Goal: Task Accomplishment & Management: Manage account settings

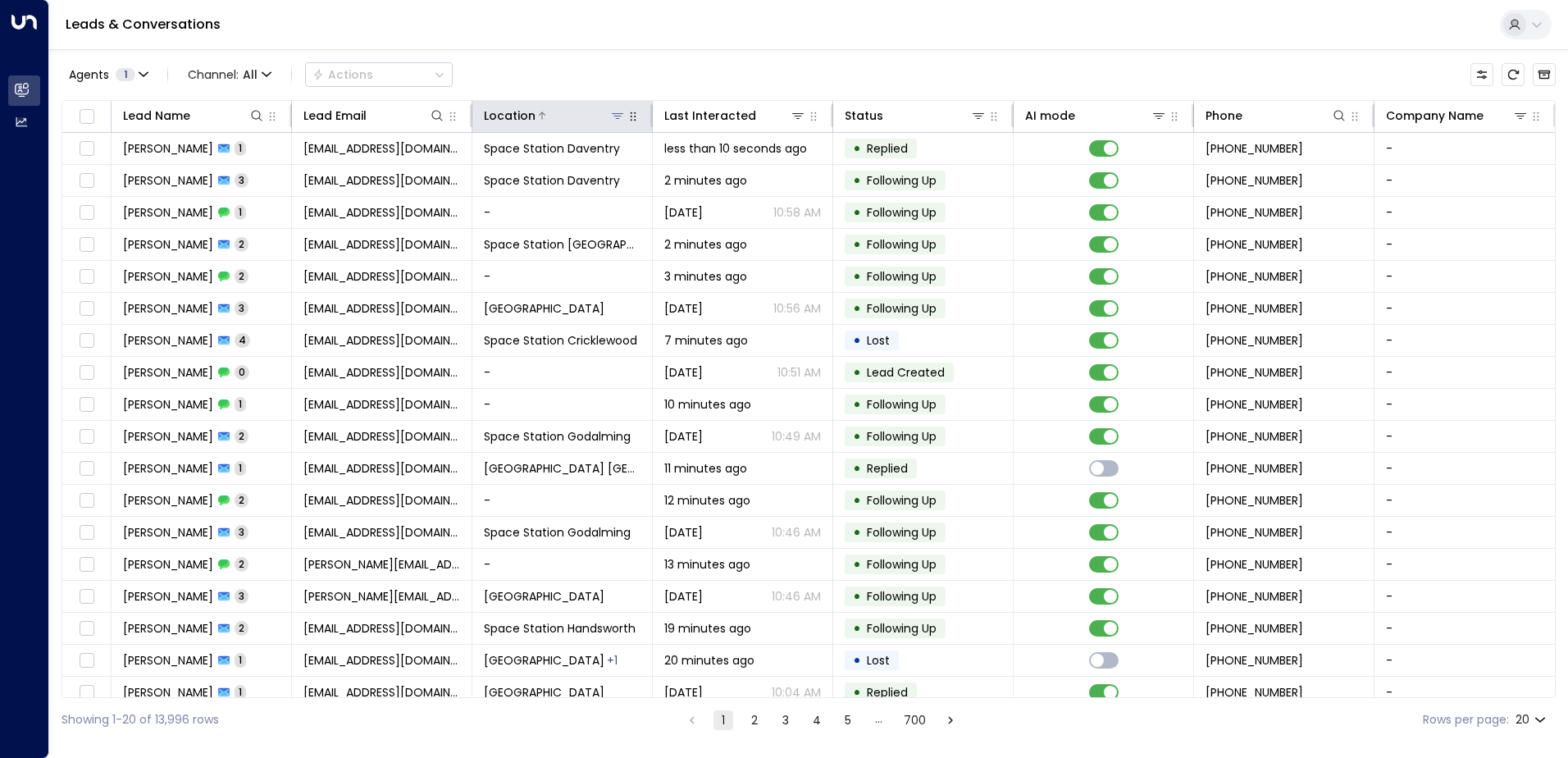
click at [614, 114] on icon at bounding box center [618, 116] width 11 height 6
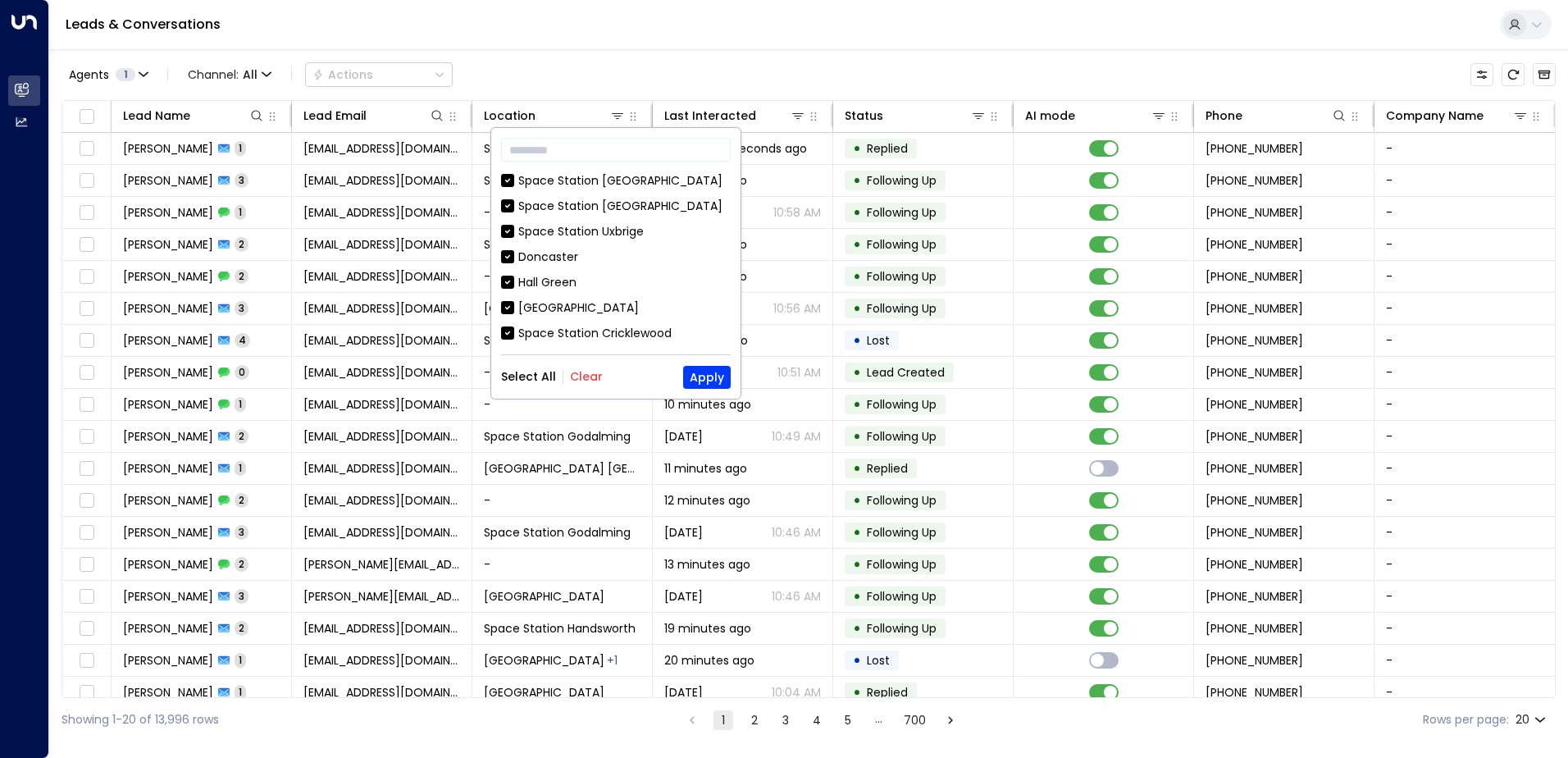
click at [596, 381] on button "Clear" at bounding box center [586, 377] width 32 height 13
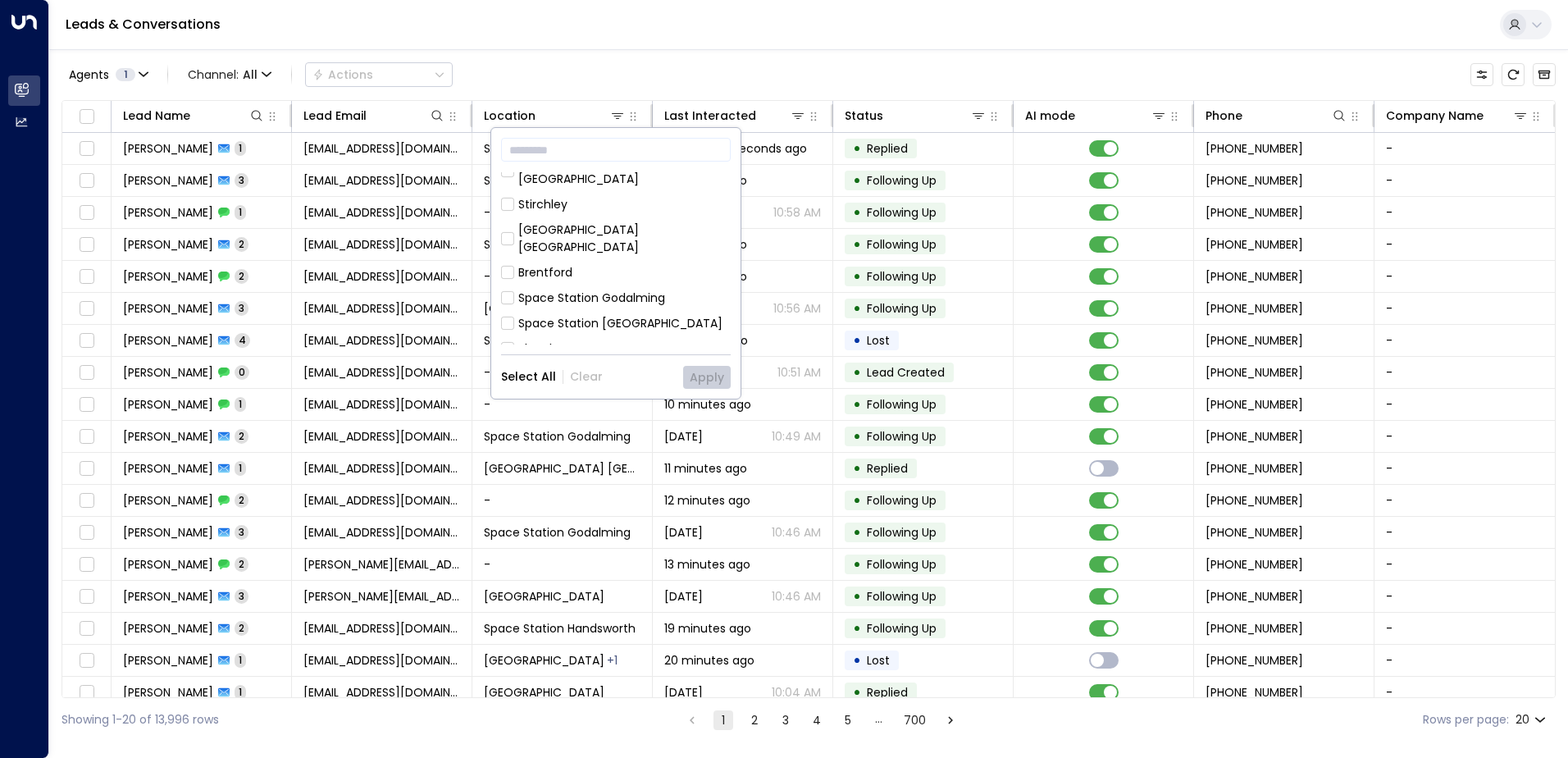
scroll to position [903, 0]
click at [621, 399] on div "Space Station [GEOGRAPHIC_DATA]" at bounding box center [621, 408] width 205 height 17
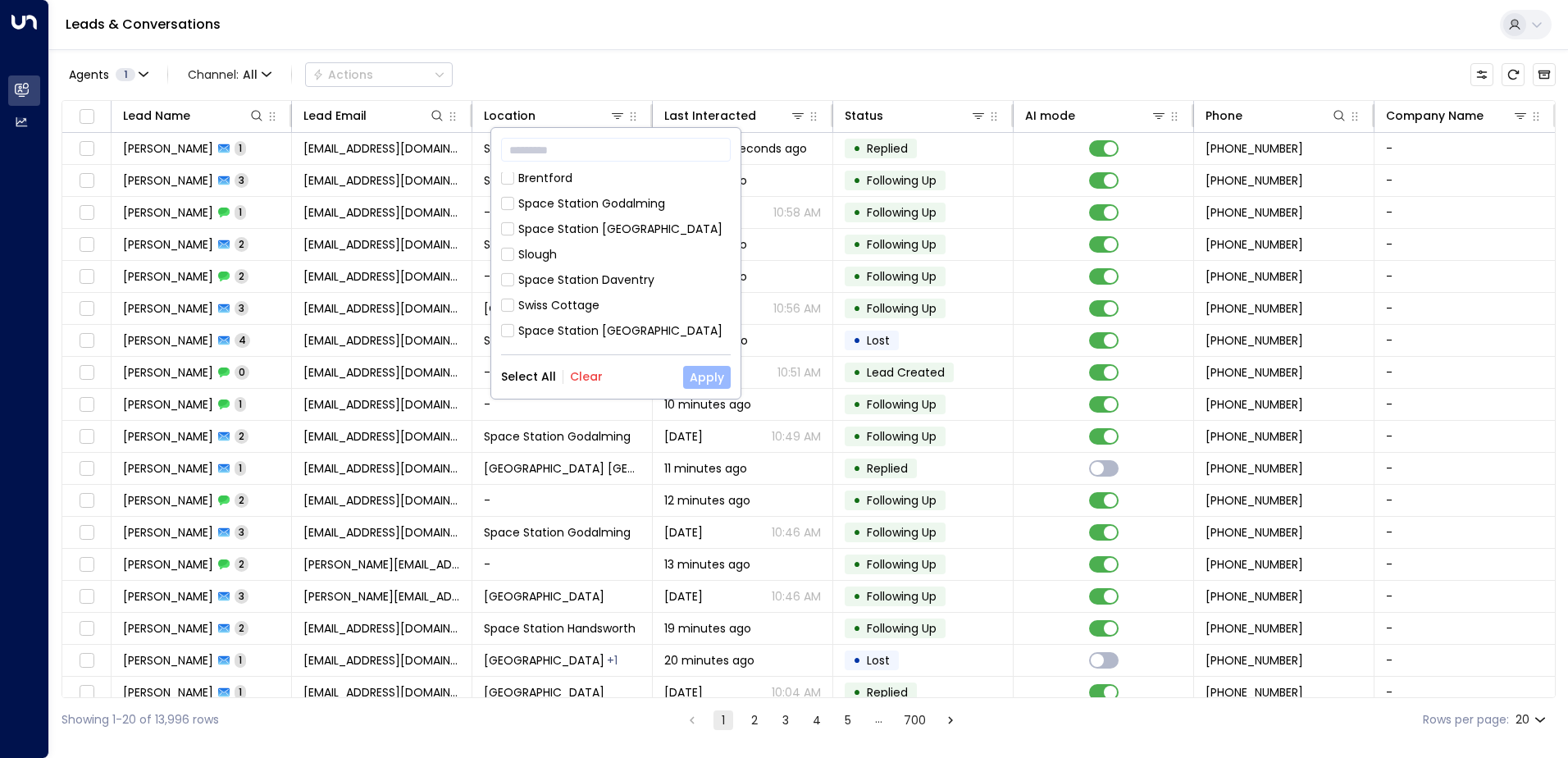
click at [696, 376] on button "Apply" at bounding box center [707, 377] width 48 height 23
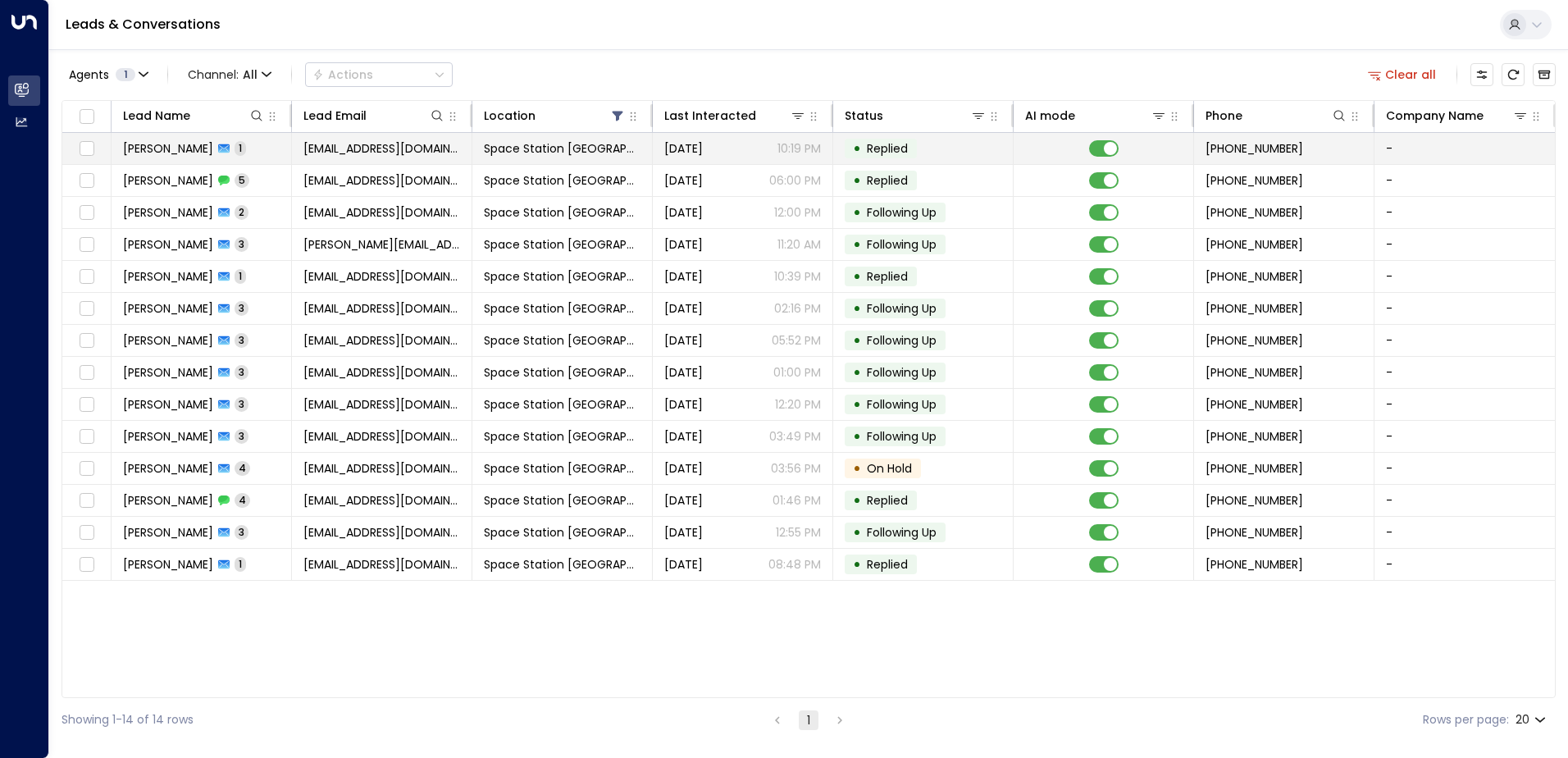
click at [369, 152] on span "satelnaik@gmail.com" at bounding box center [382, 148] width 157 height 16
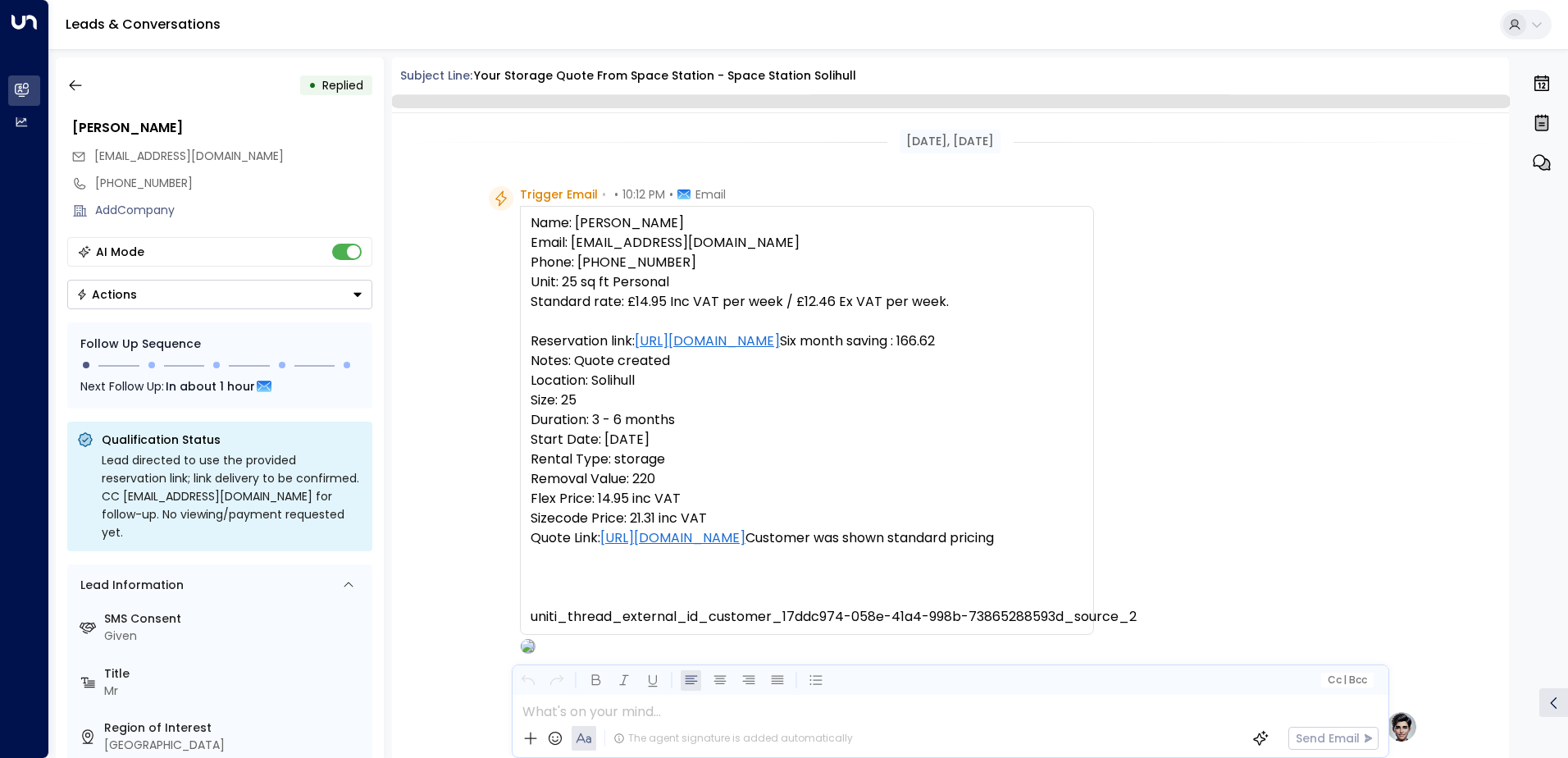
scroll to position [619, 0]
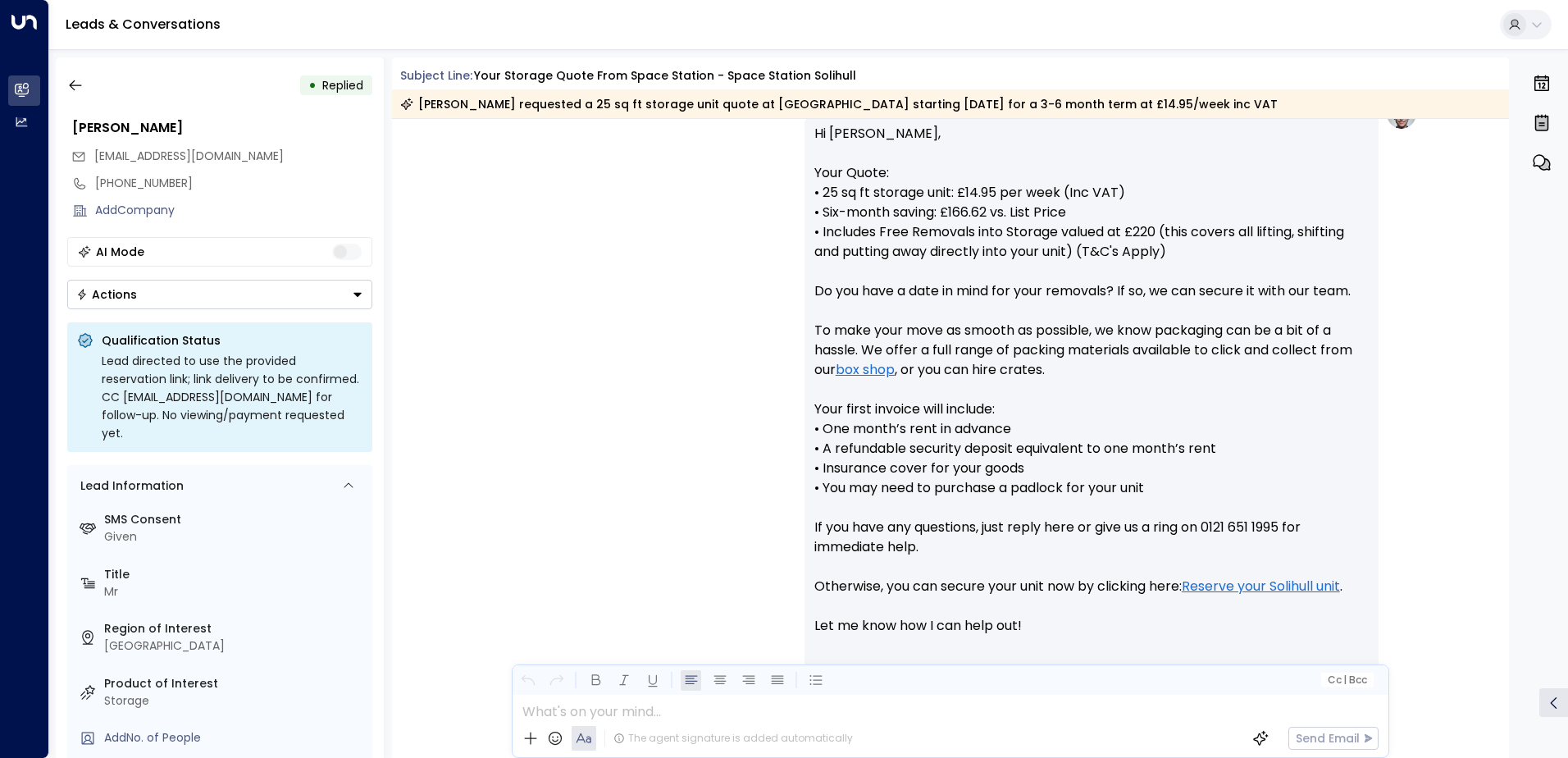
click at [266, 309] on div "• Replied Satel Naik satelnaik@gmail.com +447794672117 Add Company AI Mode Acti…" at bounding box center [220, 408] width 328 height 701
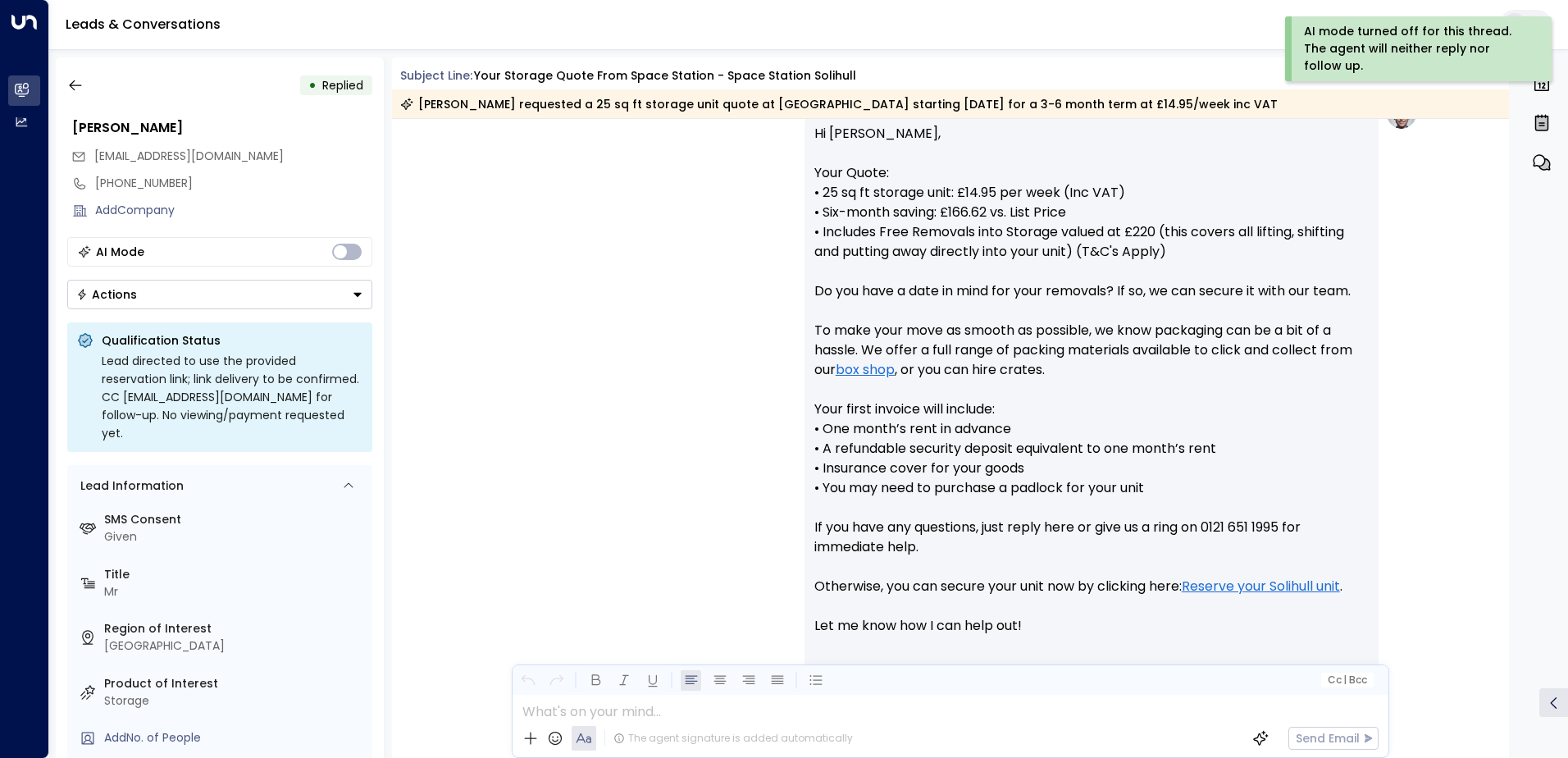
click at [259, 304] on button "Actions" at bounding box center [220, 294] width 306 height 30
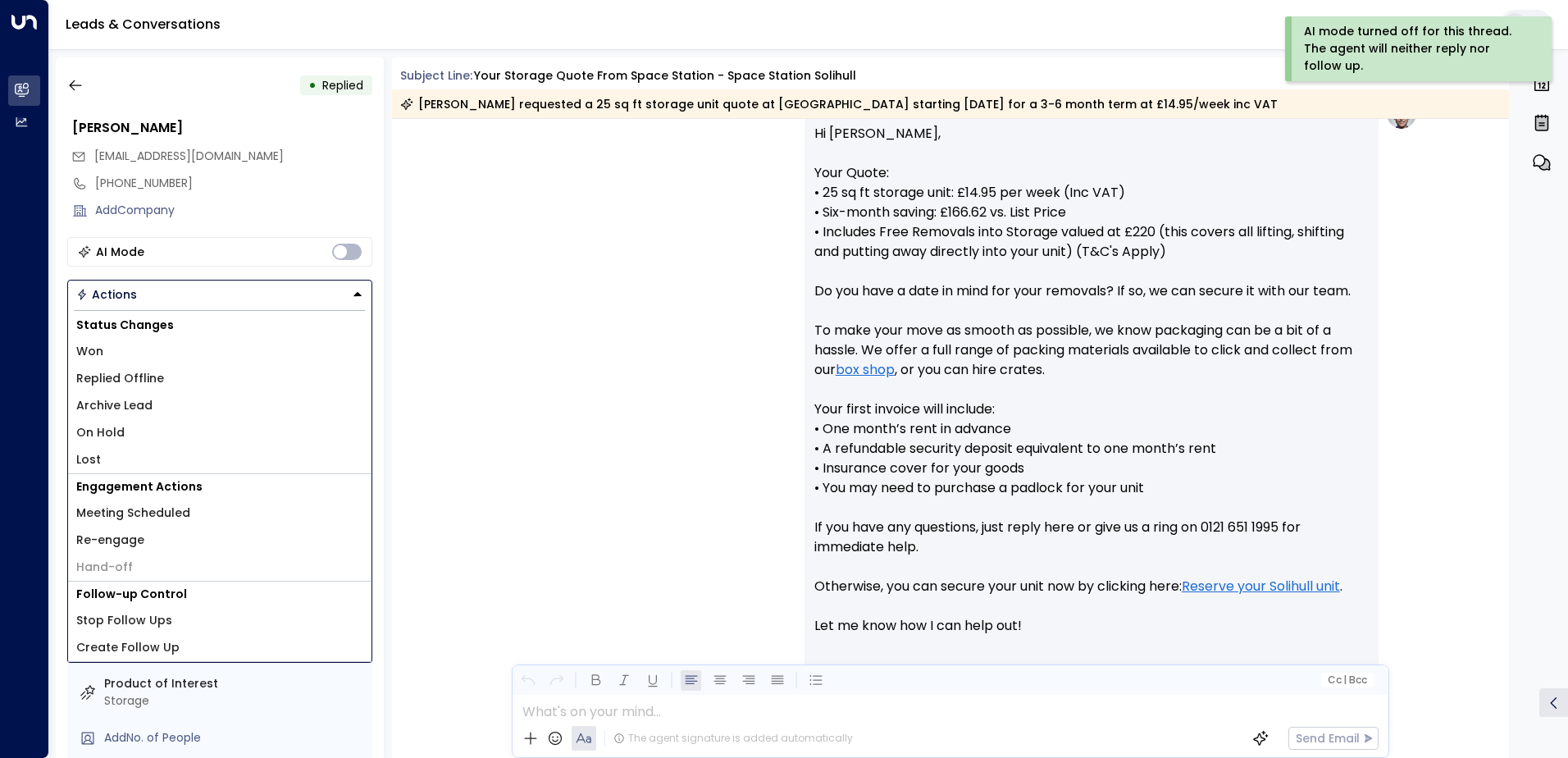
click at [189, 376] on li "Replied Offline" at bounding box center [220, 378] width 304 height 27
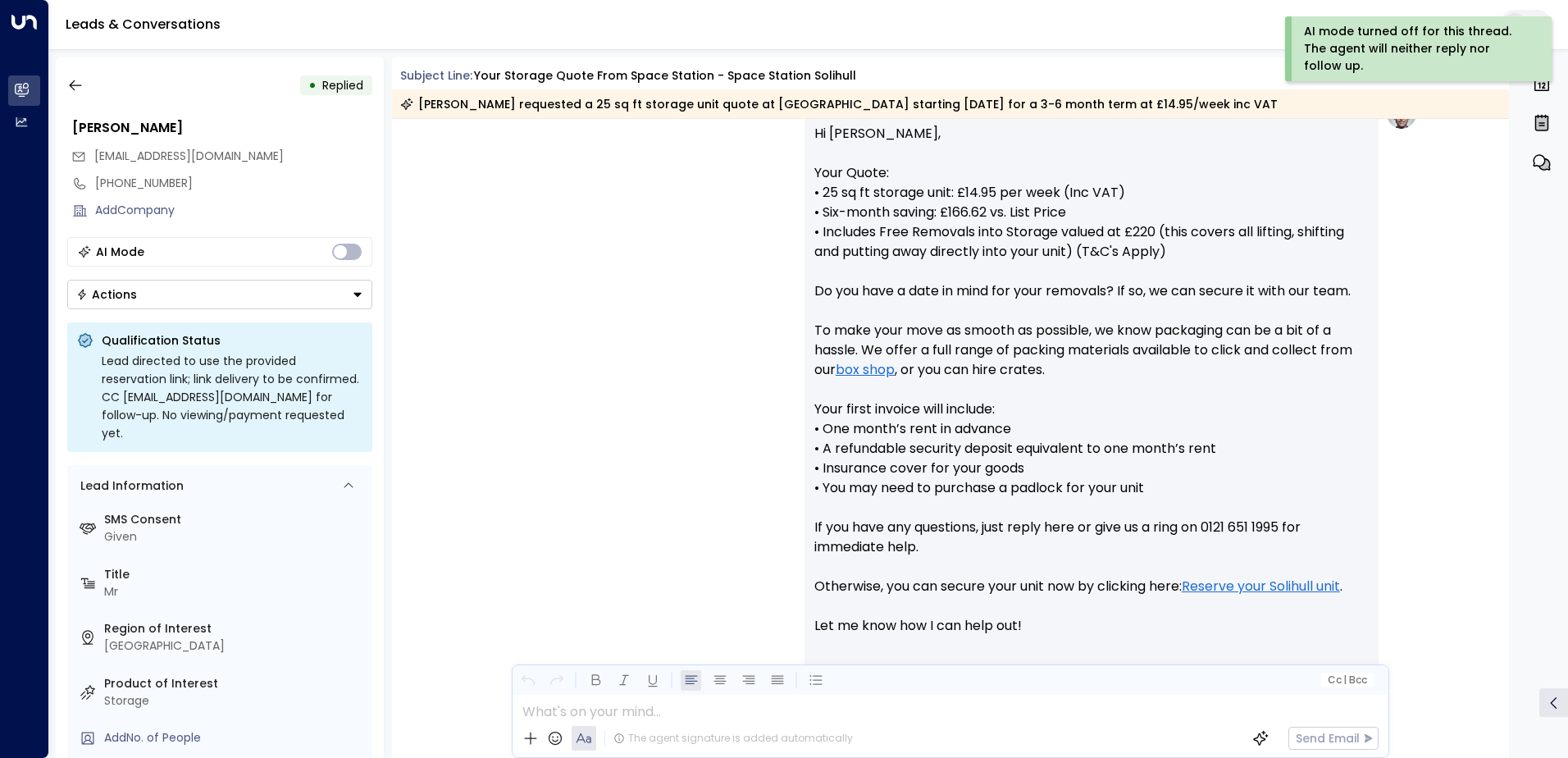
click at [228, 297] on button "Actions" at bounding box center [220, 294] width 306 height 30
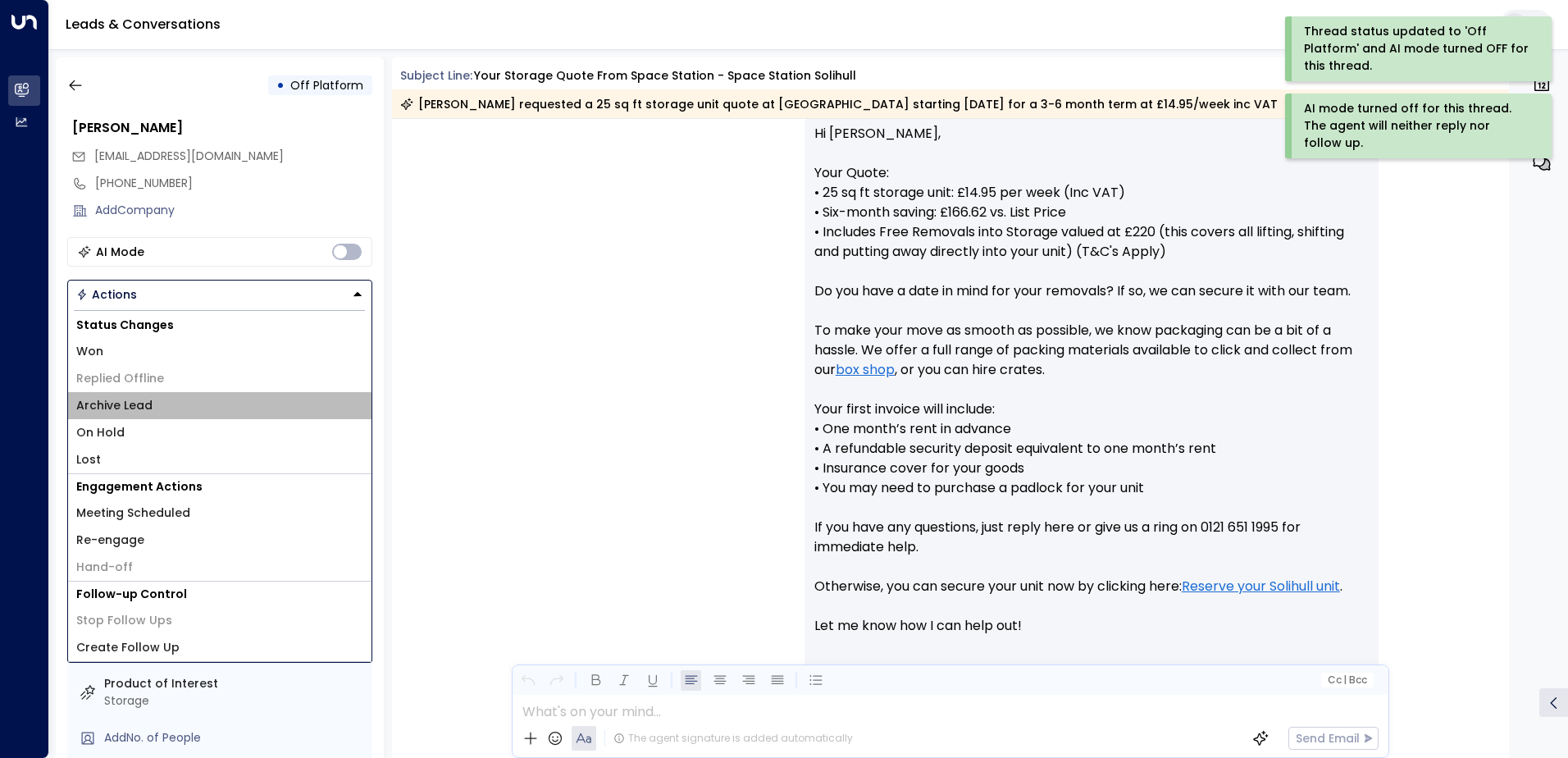
click at [177, 411] on li "Archive Lead" at bounding box center [220, 406] width 304 height 27
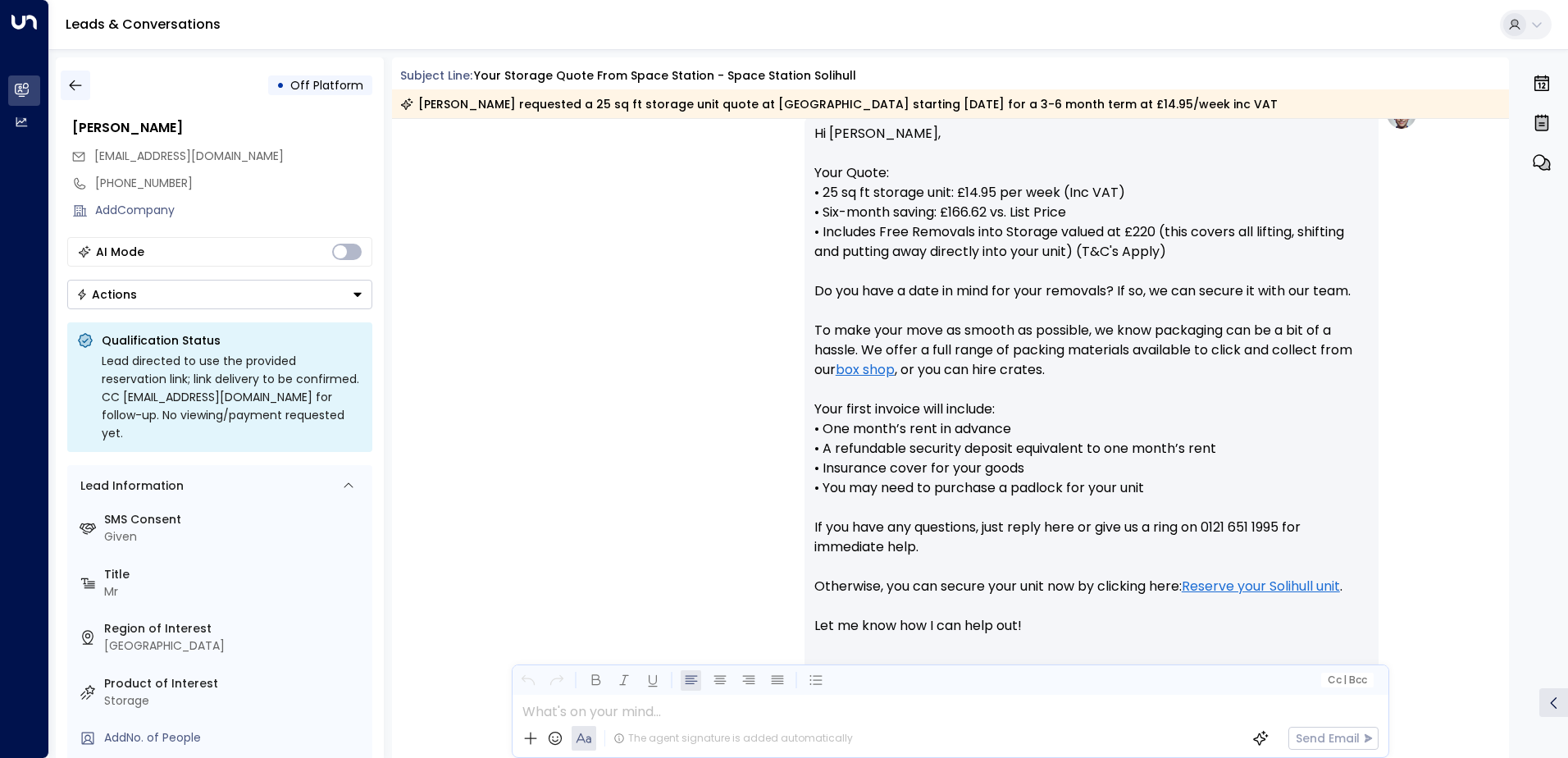
click at [82, 86] on icon "button" at bounding box center [75, 85] width 16 height 16
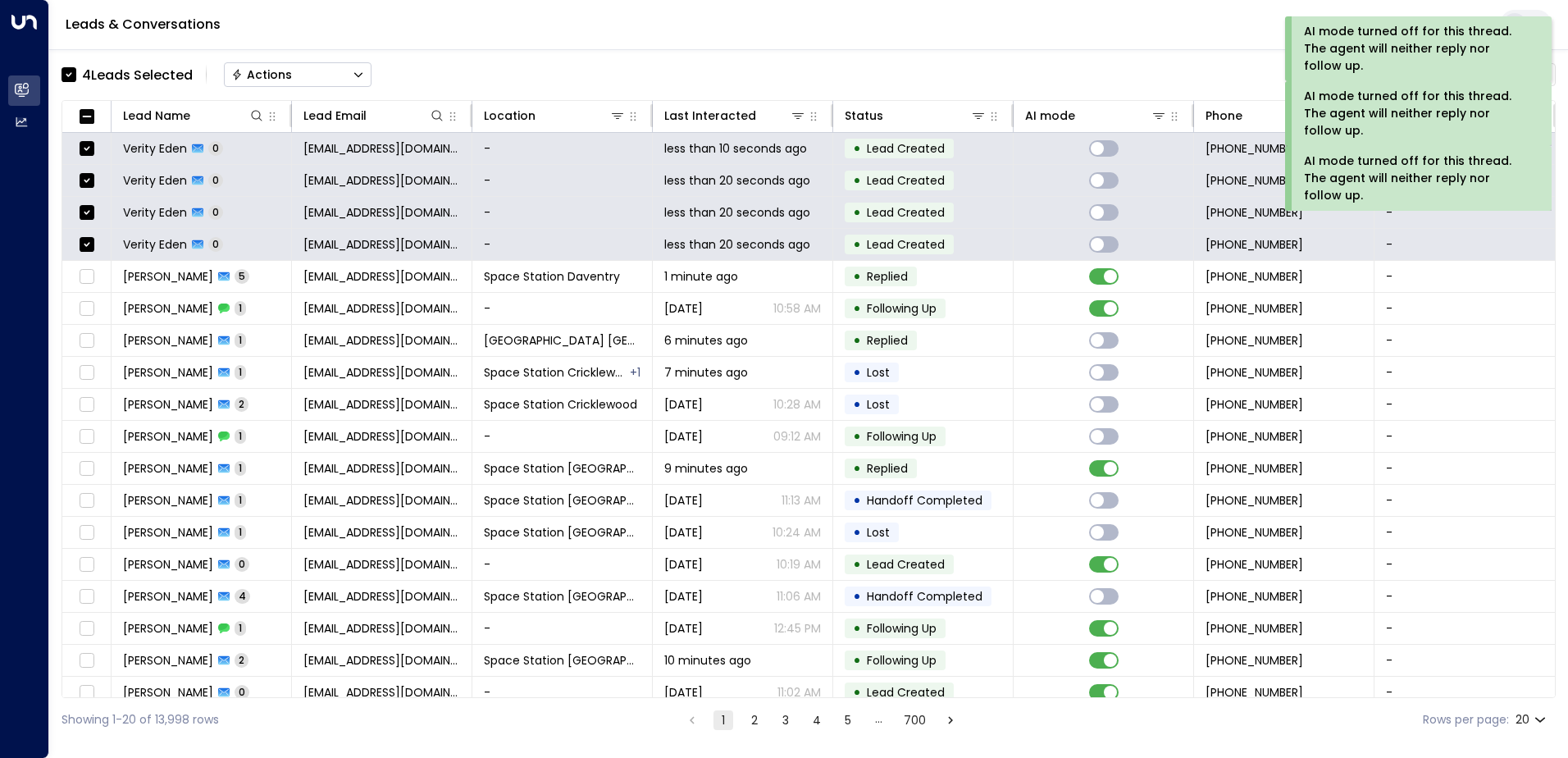
click at [298, 78] on button "Actions" at bounding box center [297, 74] width 148 height 25
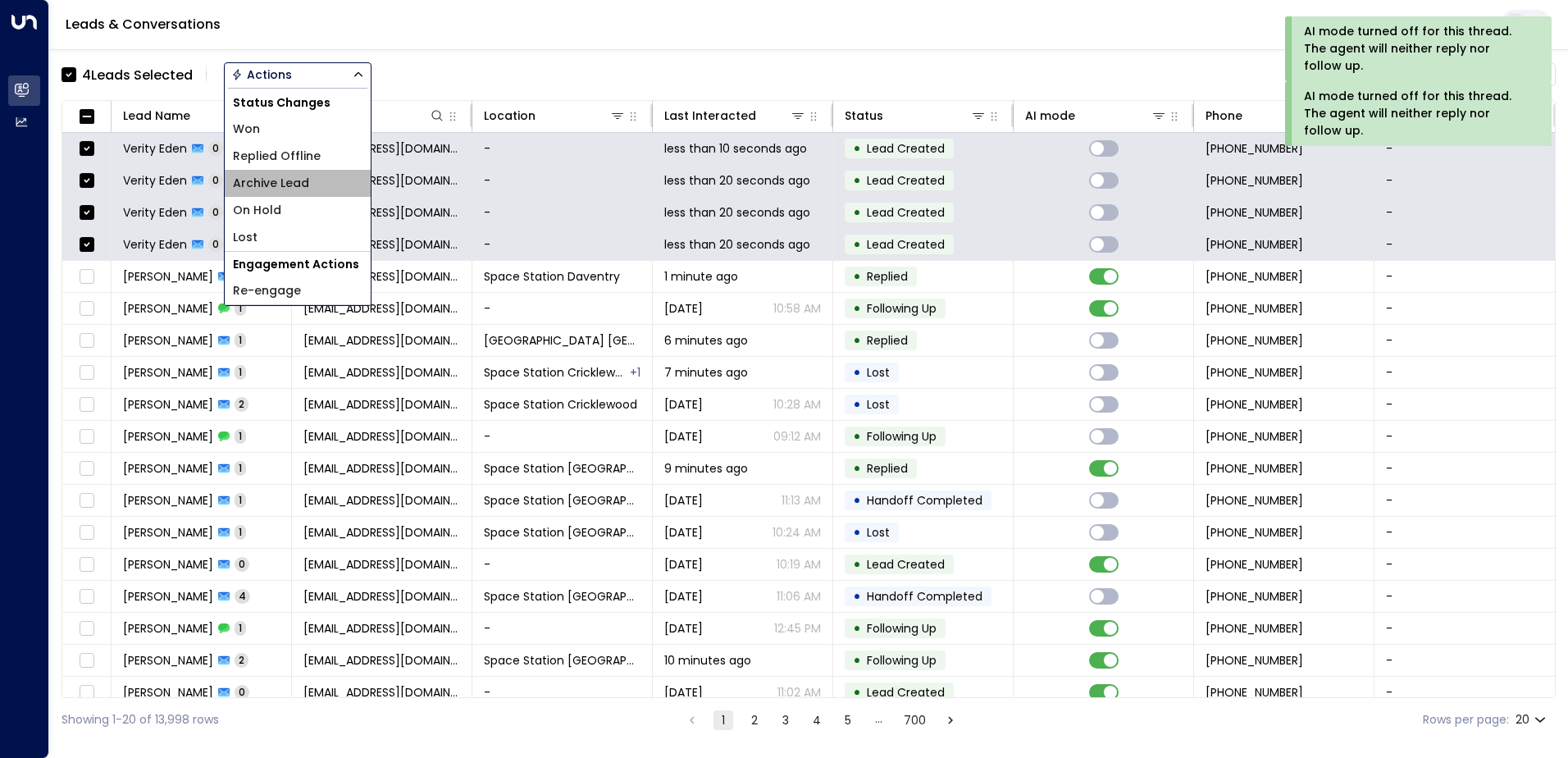
click at [281, 182] on span "Archive Lead" at bounding box center [271, 184] width 76 height 17
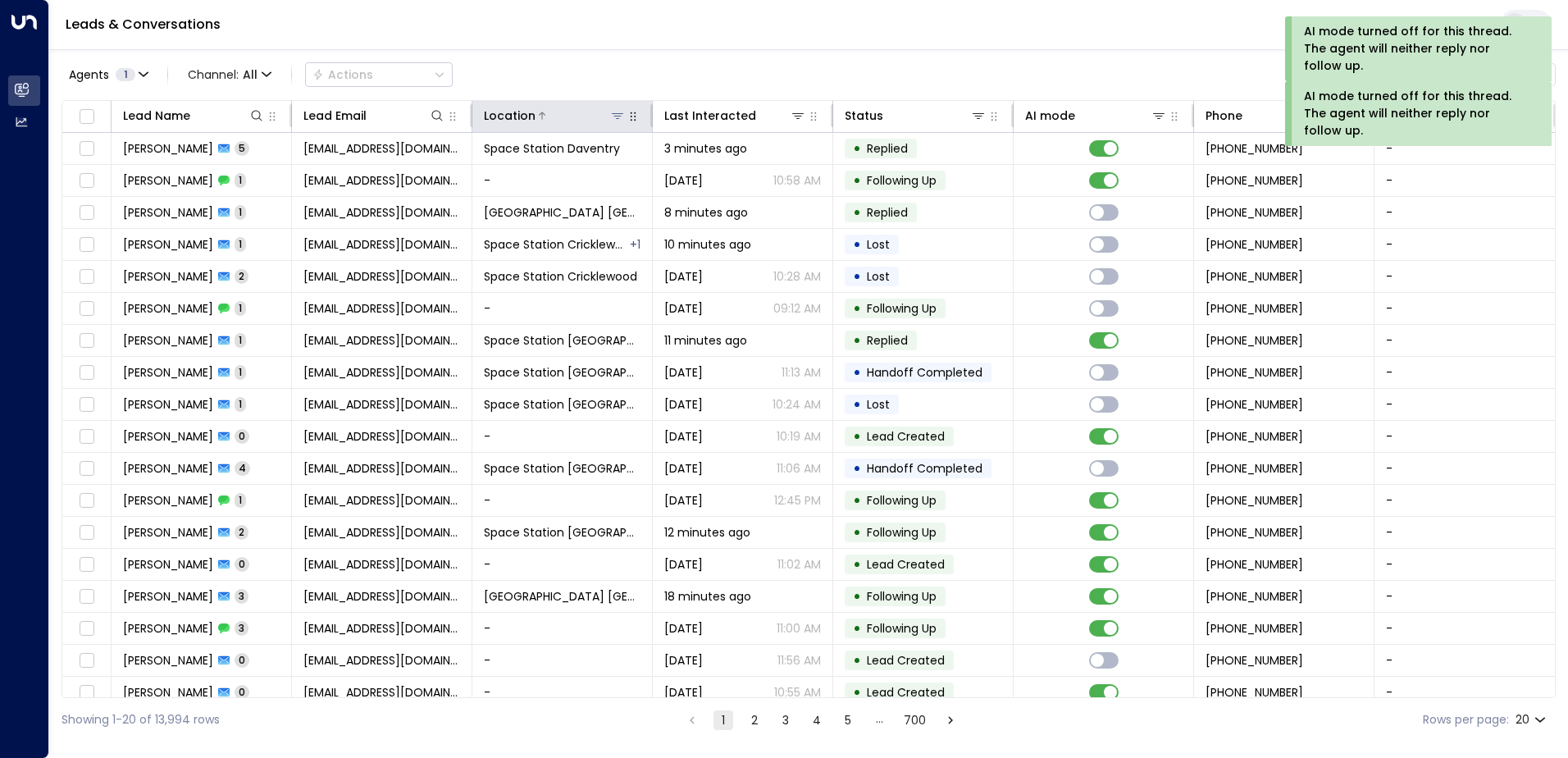
click at [613, 116] on icon at bounding box center [618, 116] width 11 height 6
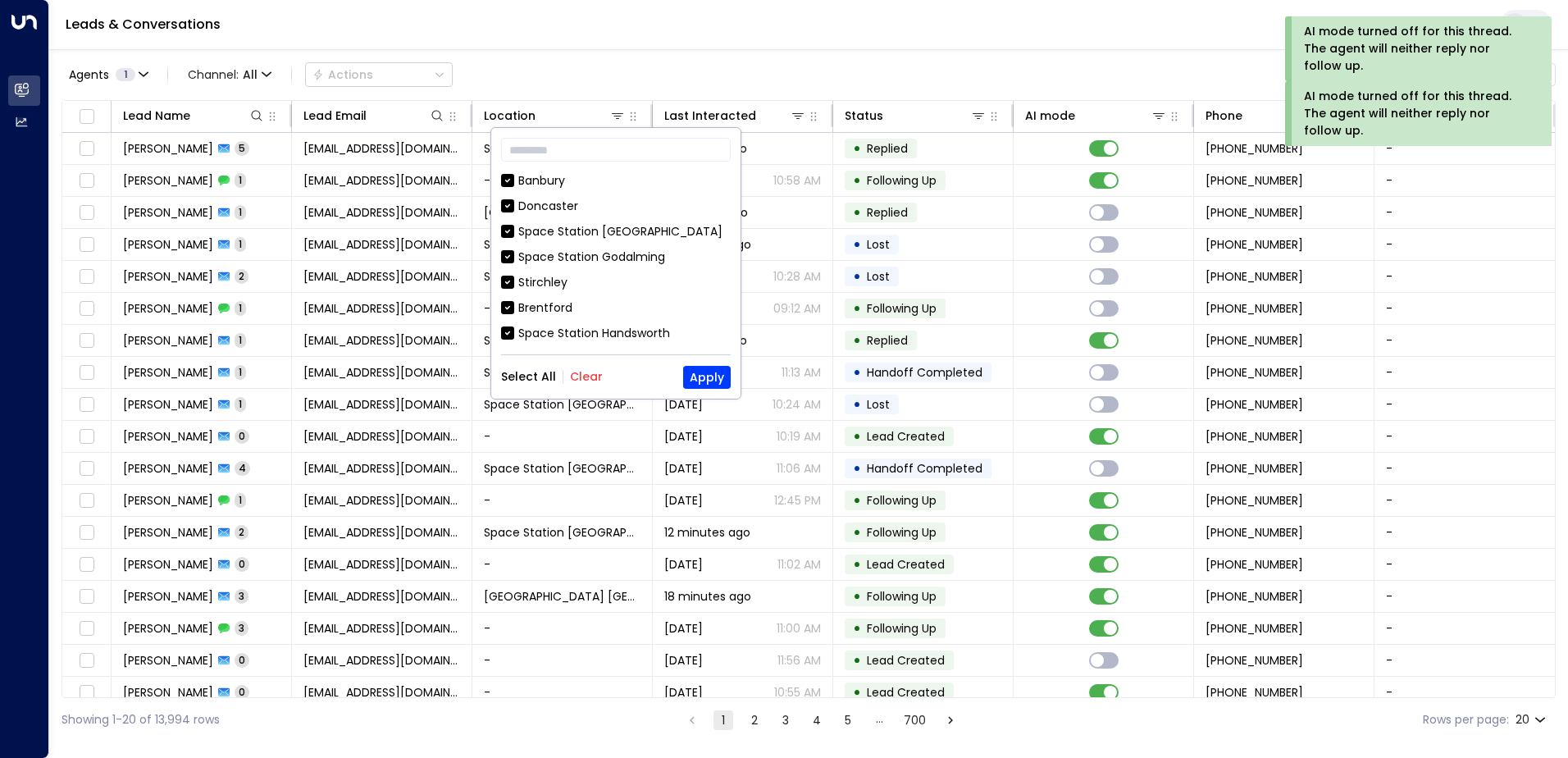
click at [579, 380] on button "Clear" at bounding box center [586, 377] width 32 height 13
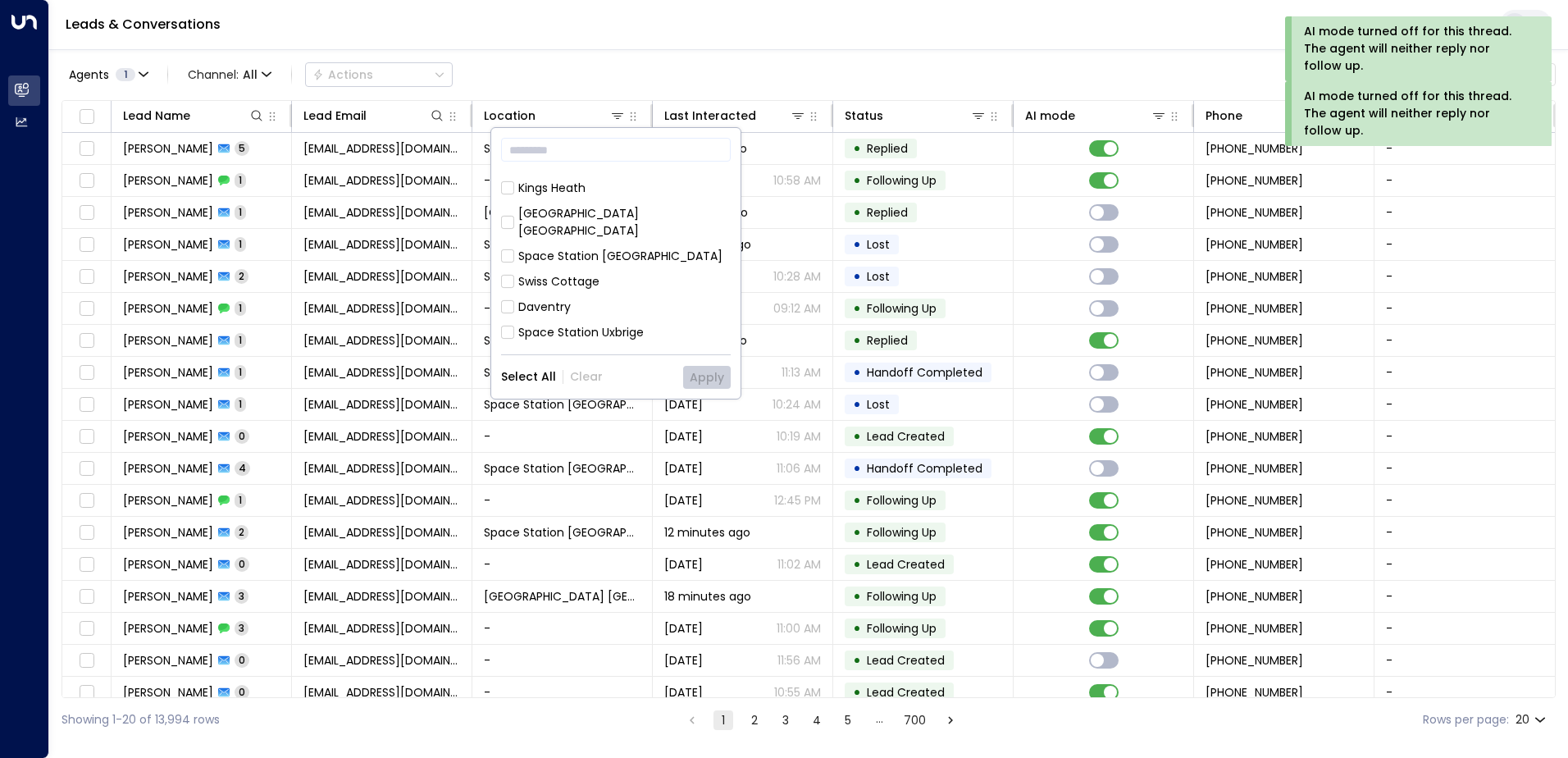
scroll to position [175, 0]
click at [614, 269] on div "Space Station [GEOGRAPHIC_DATA]" at bounding box center [621, 278] width 205 height 17
click at [701, 370] on button "Apply" at bounding box center [707, 377] width 48 height 23
